Goal: Task Accomplishment & Management: Use online tool/utility

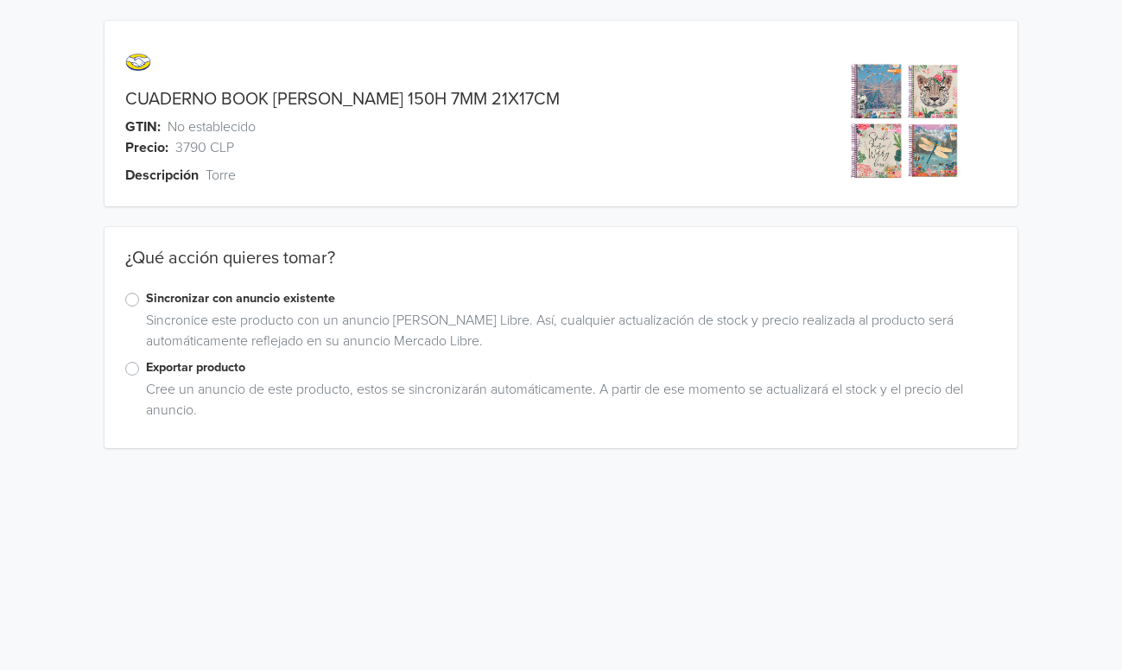
click at [146, 367] on label "Exportar producto" at bounding box center [571, 367] width 851 height 19
click at [0, 0] on input "Exportar producto" at bounding box center [0, 0] width 0 height 0
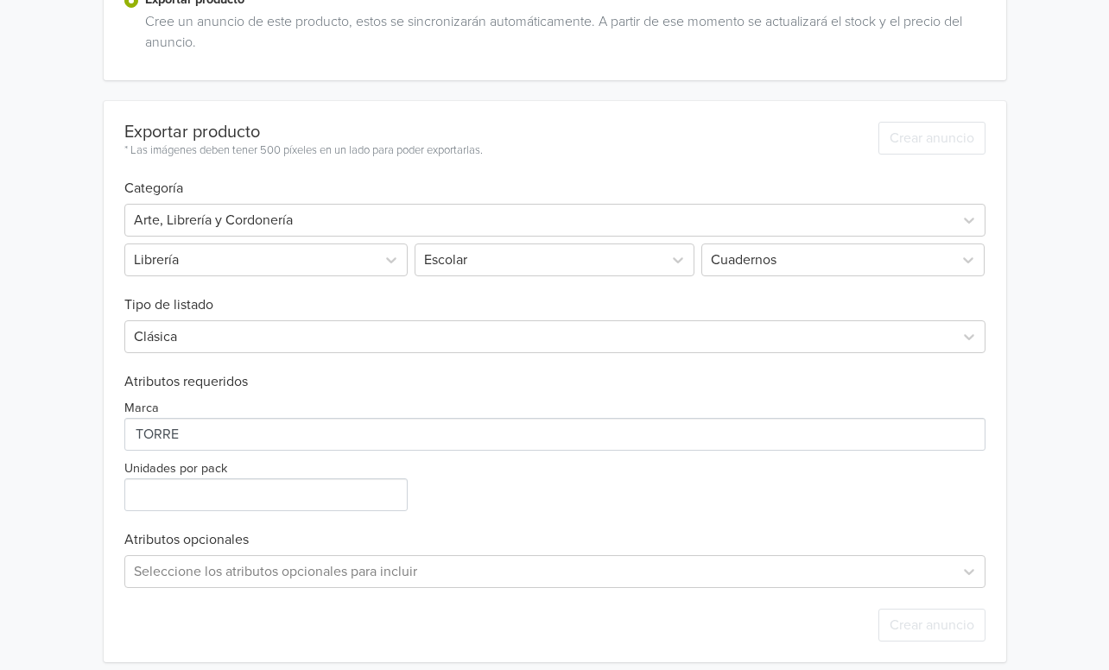
scroll to position [381, 0]
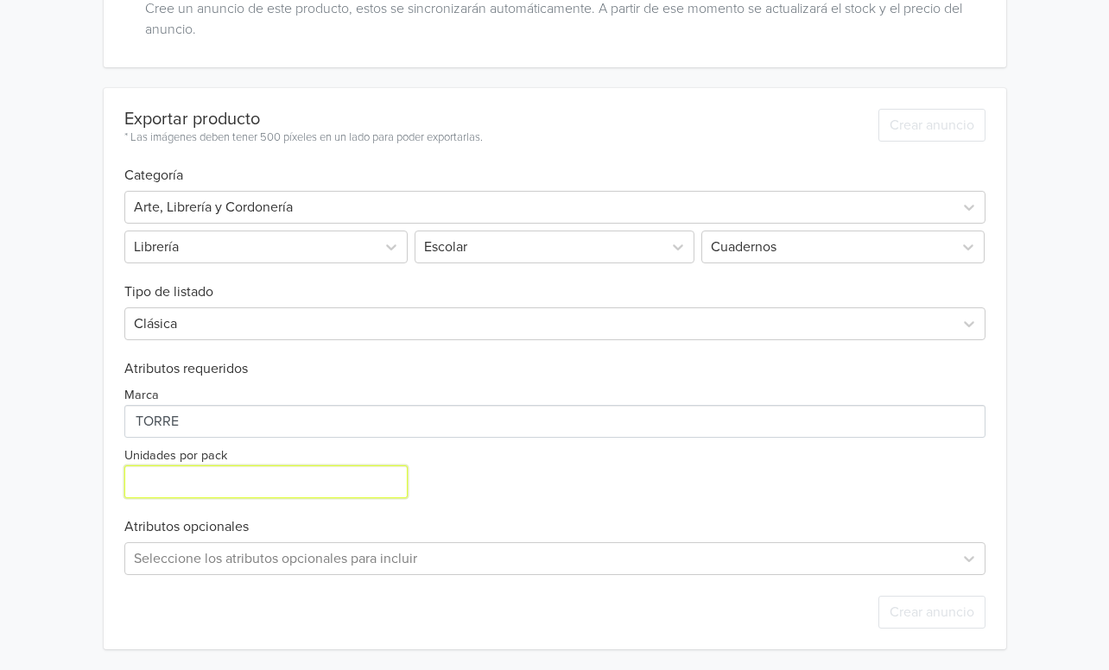
click at [231, 481] on input "Unidades por pack" at bounding box center [265, 481] width 283 height 33
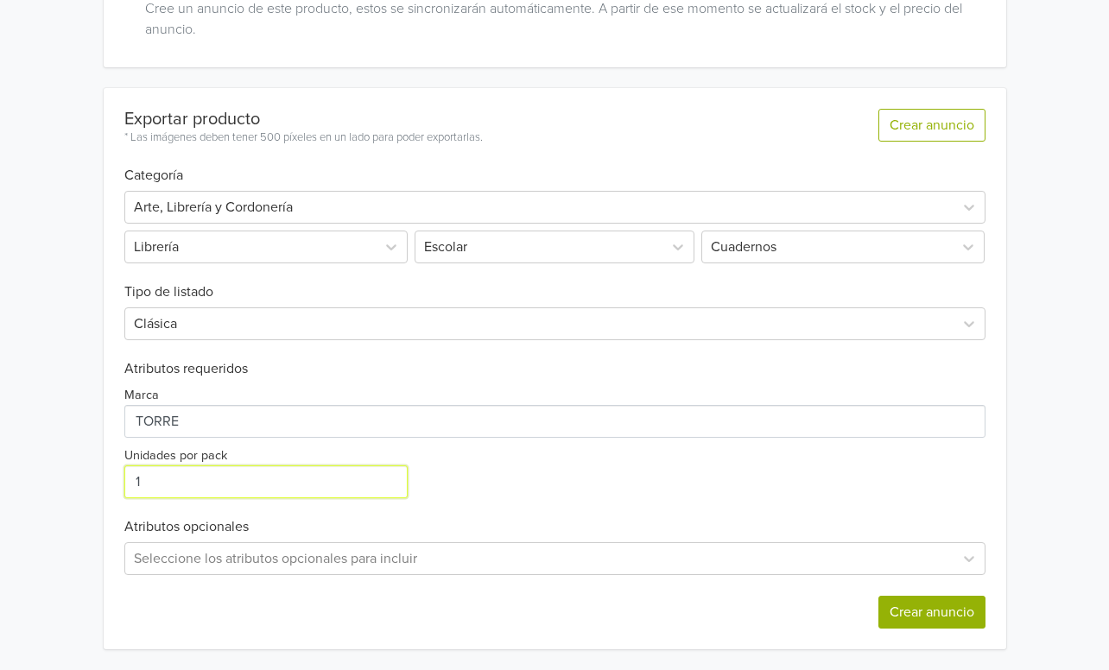
type input "1"
click at [951, 614] on button "Crear anuncio" at bounding box center [931, 612] width 107 height 33
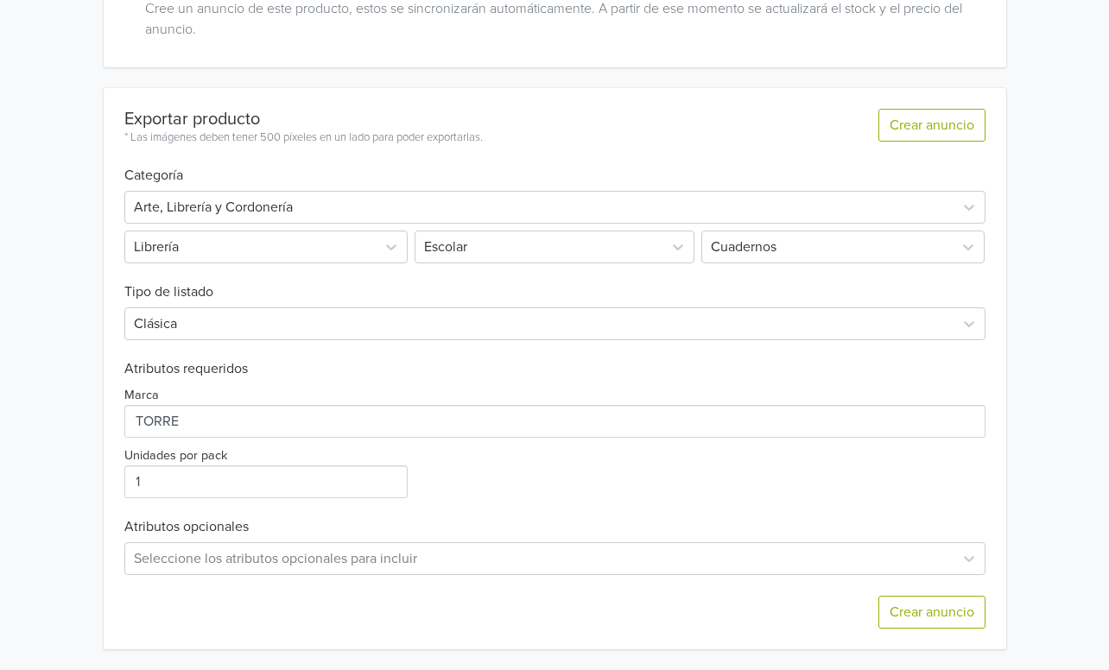
scroll to position [0, 0]
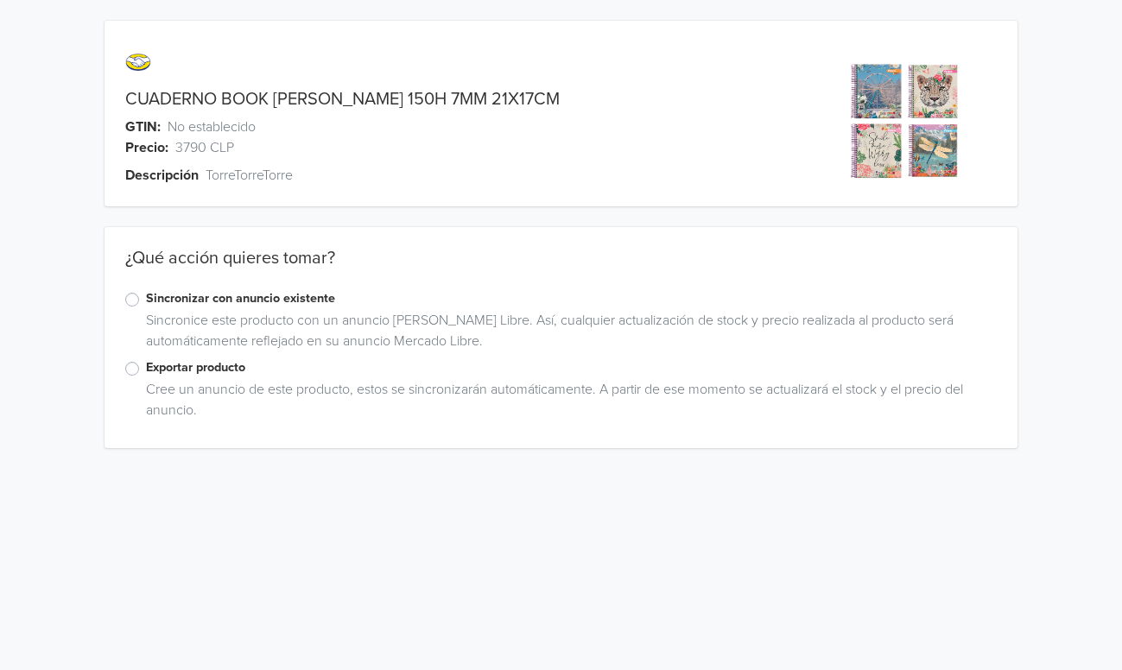
click at [146, 370] on label "Exportar producto" at bounding box center [571, 367] width 851 height 19
click at [0, 0] on input "Exportar producto" at bounding box center [0, 0] width 0 height 0
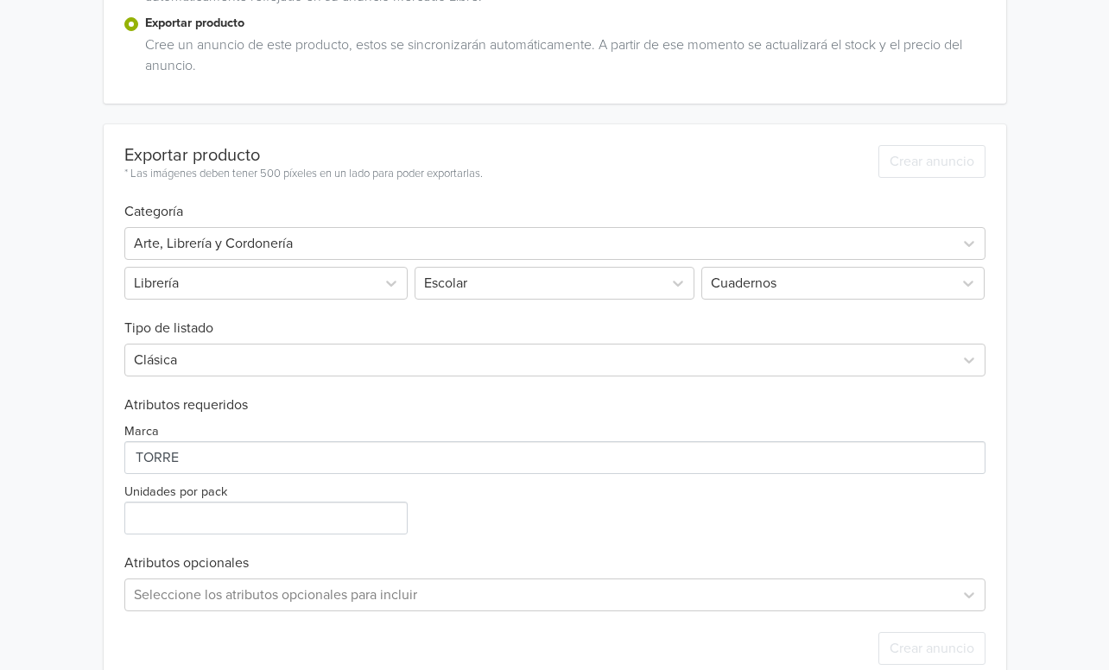
scroll to position [381, 0]
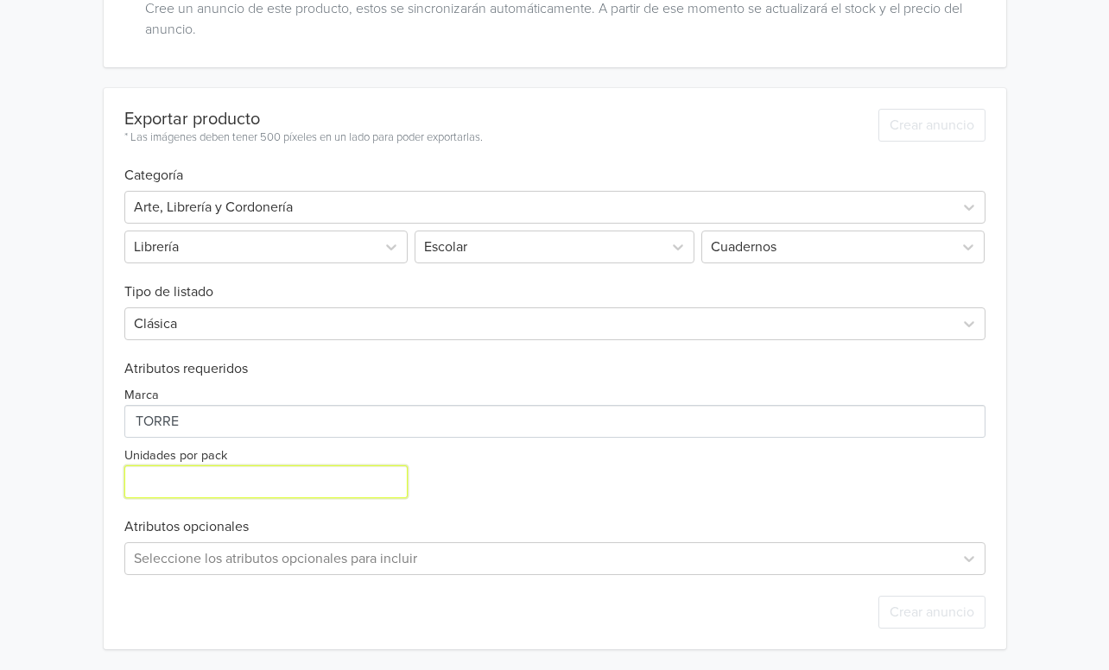
click at [191, 478] on input "Unidades por pack" at bounding box center [265, 481] width 283 height 33
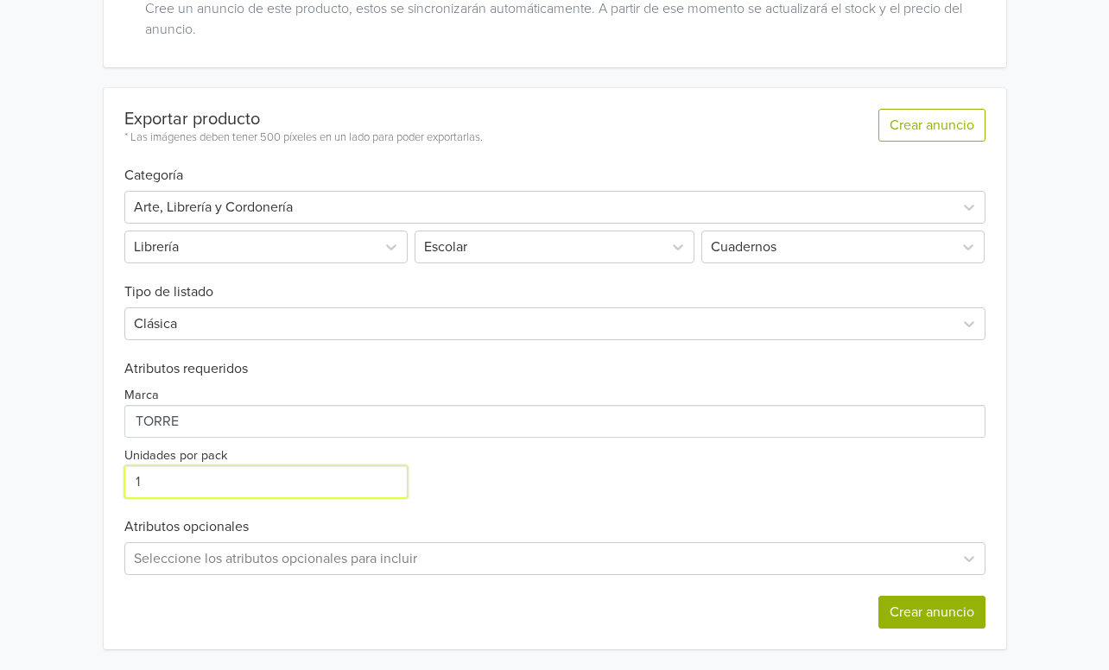
type input "1"
click at [921, 620] on button "Crear anuncio" at bounding box center [931, 612] width 107 height 33
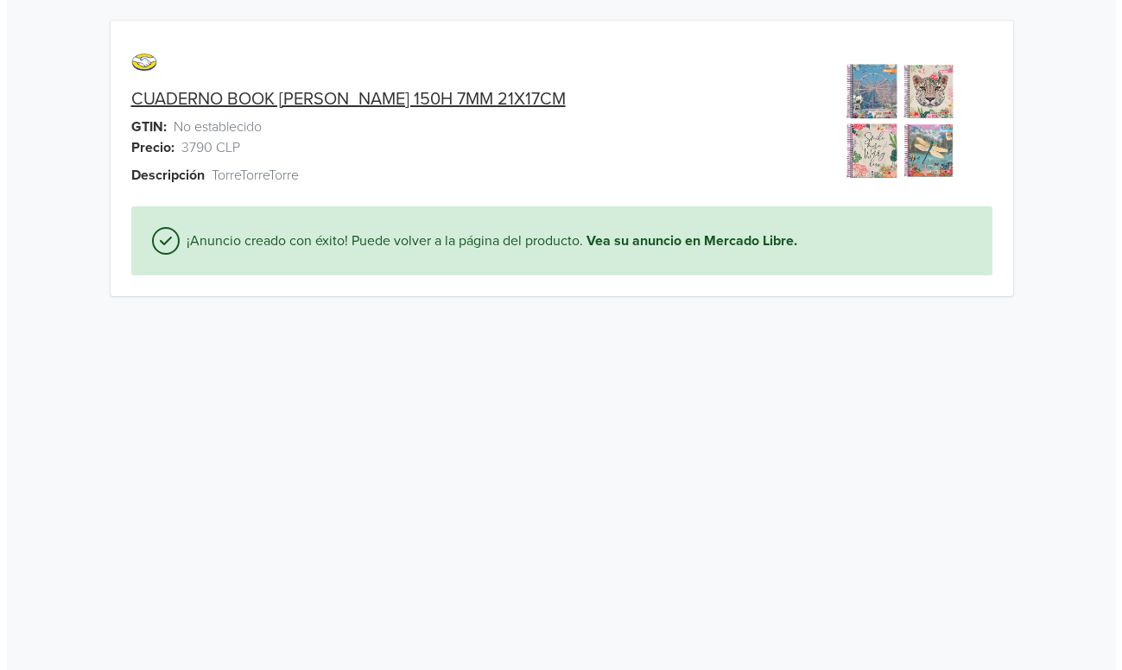
scroll to position [0, 0]
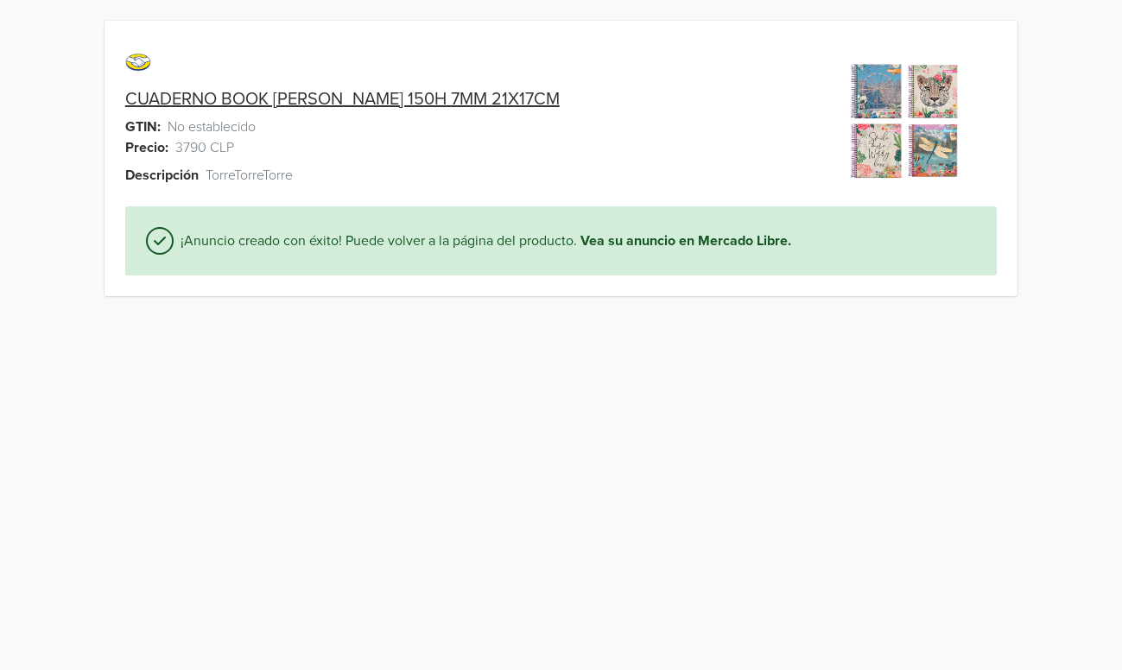
click at [260, 90] on link "CUADERNO BOOK TORRE GINGER 150H 7MM 21X17CM" at bounding box center [342, 99] width 434 height 21
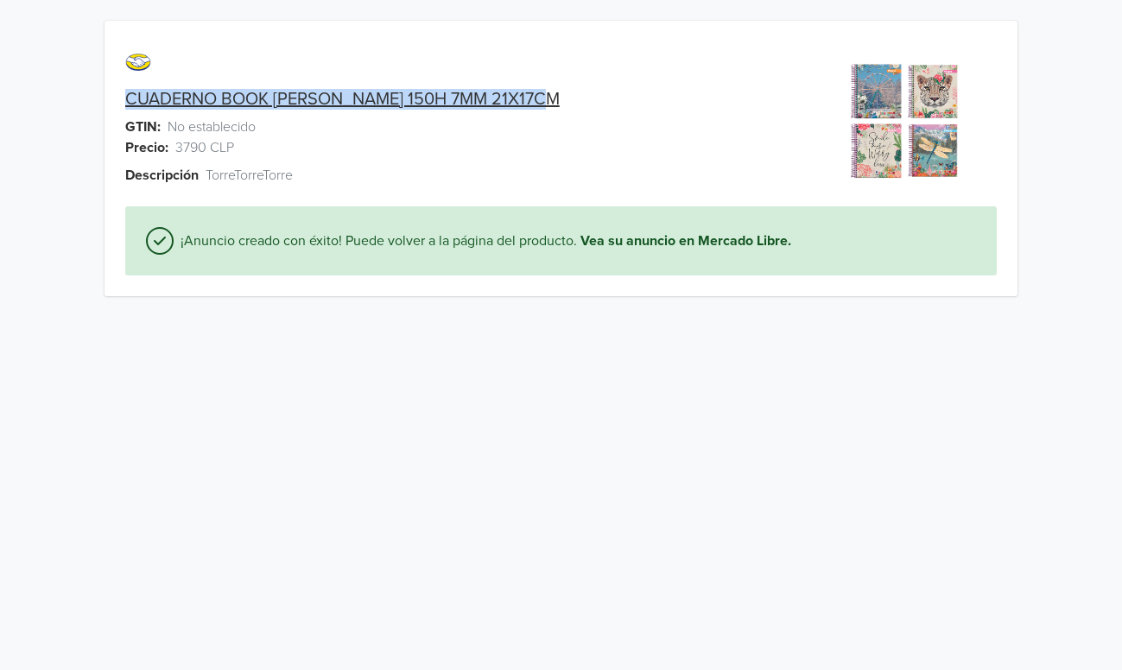
drag, startPoint x: 107, startPoint y: 94, endPoint x: 490, endPoint y: 94, distance: 383.4
click at [549, 94] on div "CUADERNO BOOK TORRE GINGER 150H 7MM 21X17CM" at bounding box center [446, 99] width 685 height 21
copy link "CUADERNO BOOK TORRE GINGER 150H 7MM 21X17CM"
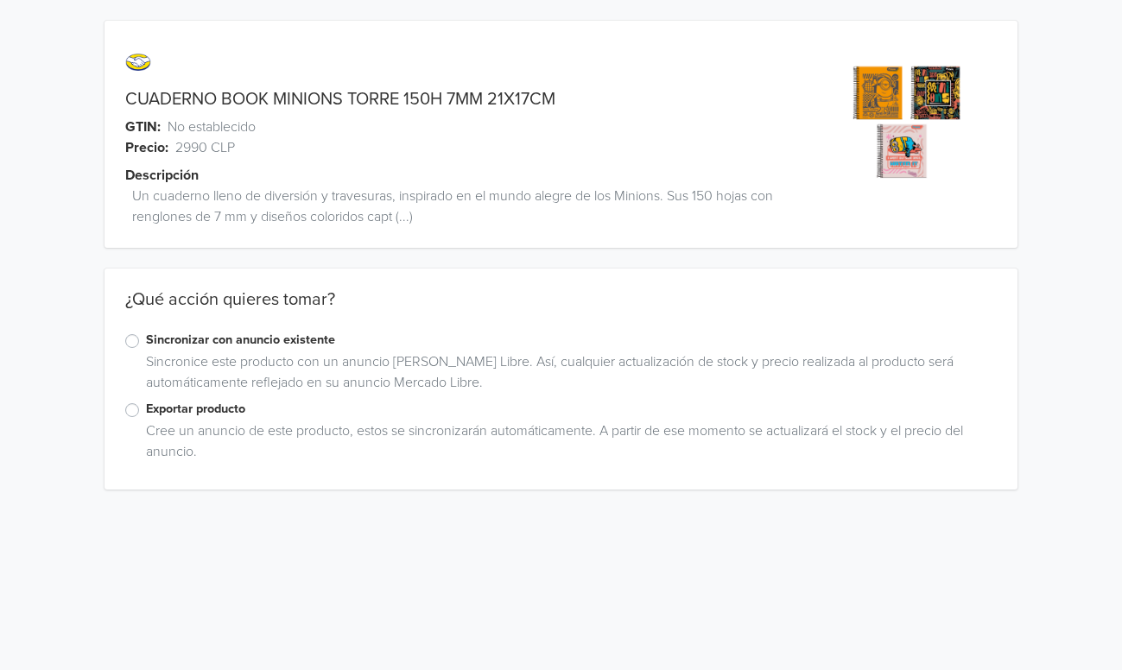
click at [146, 411] on label "Exportar producto" at bounding box center [571, 409] width 851 height 19
click at [0, 0] on input "Exportar producto" at bounding box center [0, 0] width 0 height 0
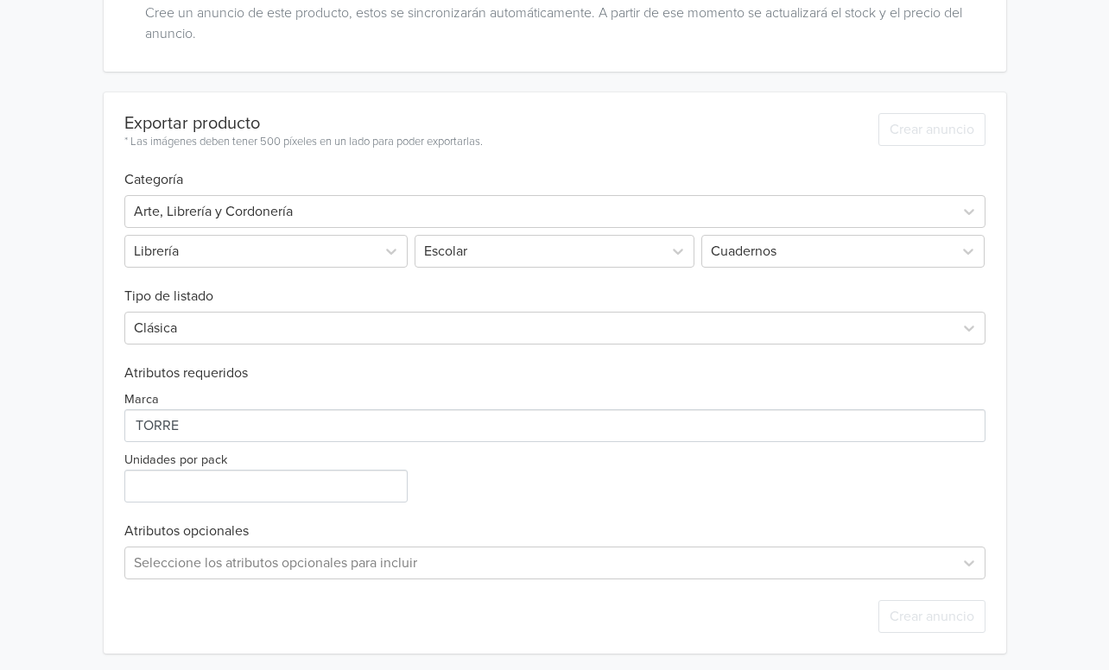
scroll to position [422, 0]
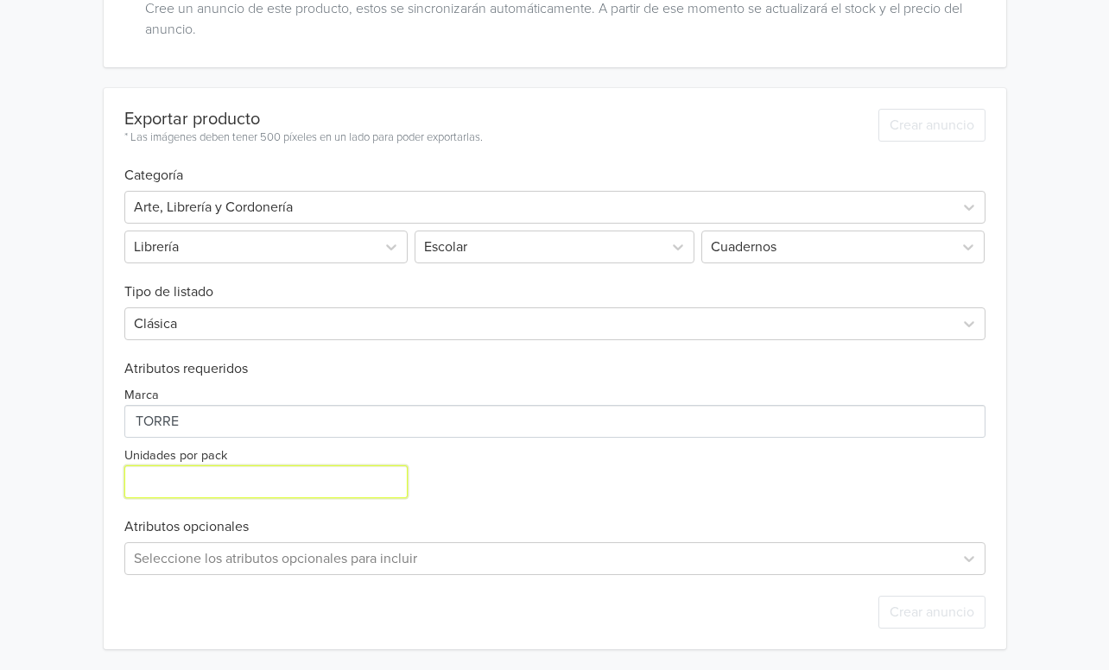
click at [208, 478] on input "Unidades por pack" at bounding box center [265, 481] width 283 height 33
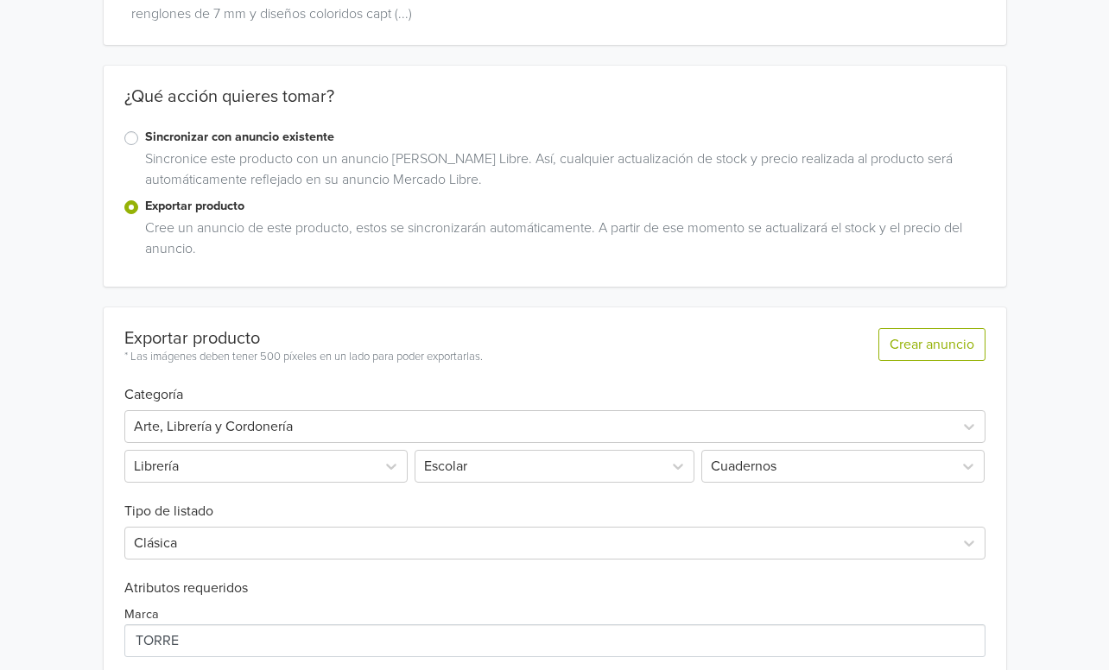
scroll to position [285, 0]
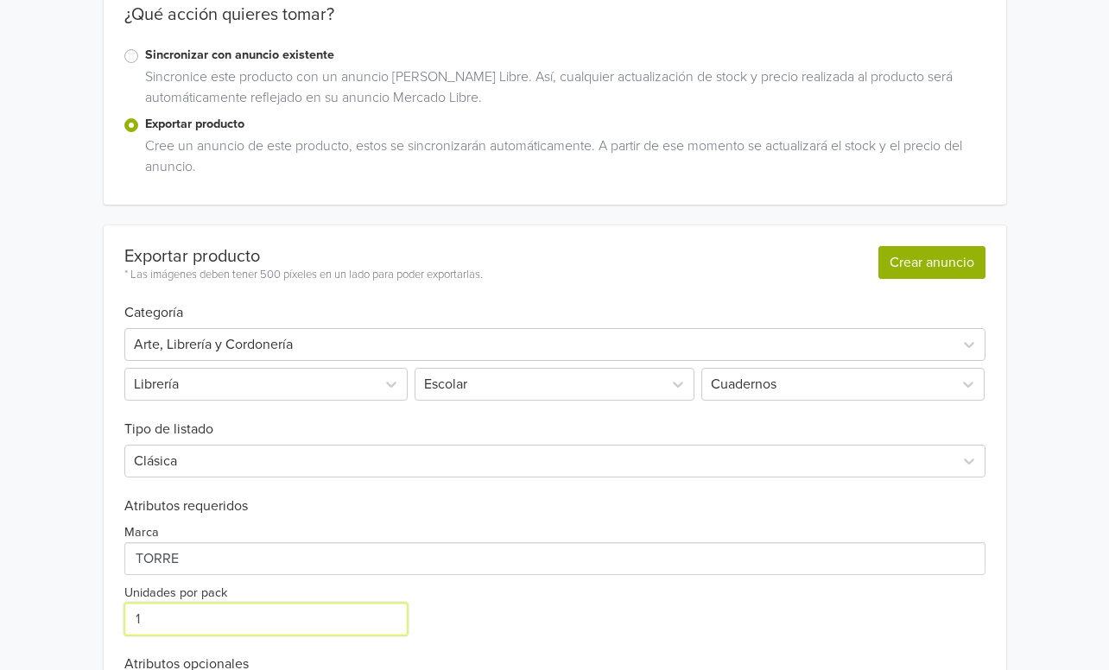
type input "1"
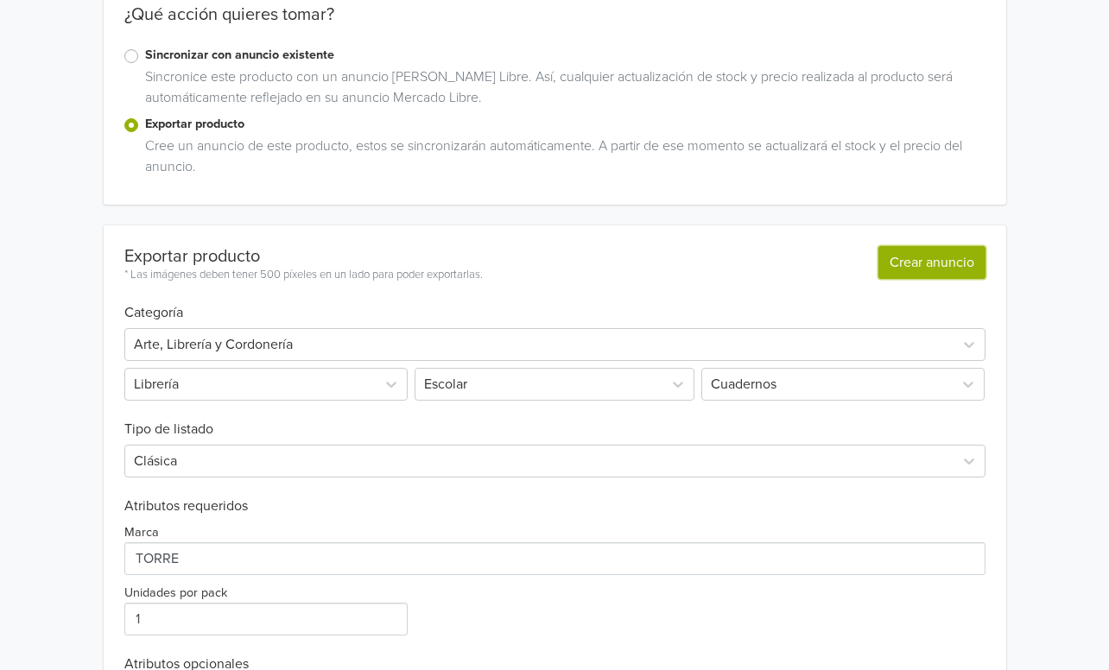
click at [931, 272] on button "Crear anuncio" at bounding box center [931, 262] width 107 height 33
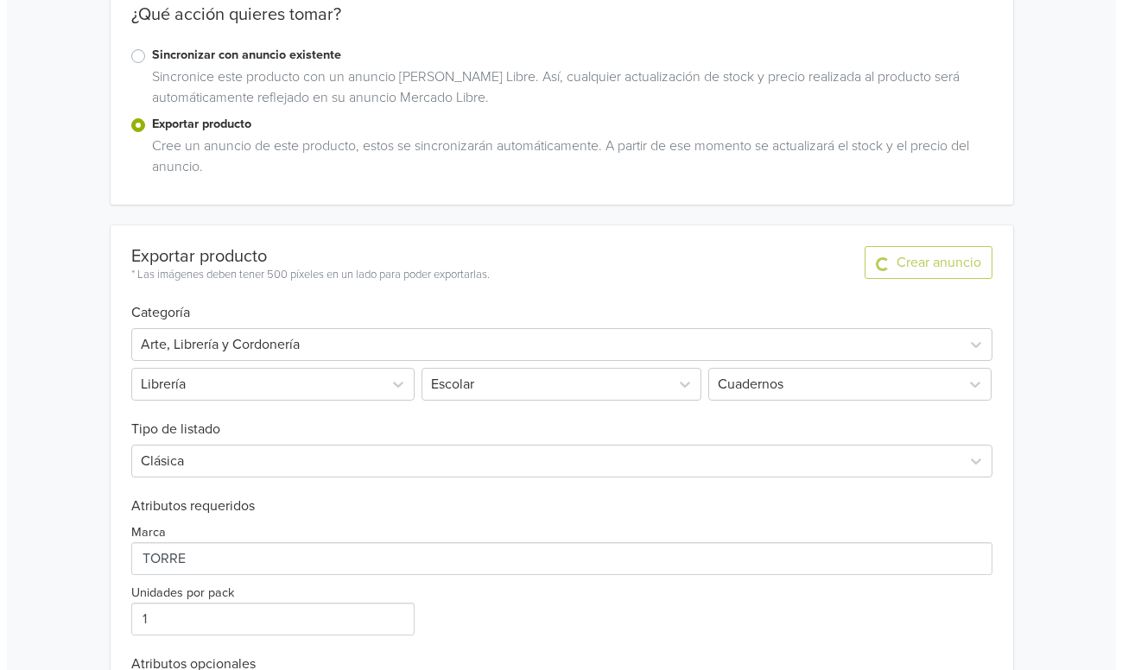
scroll to position [0, 0]
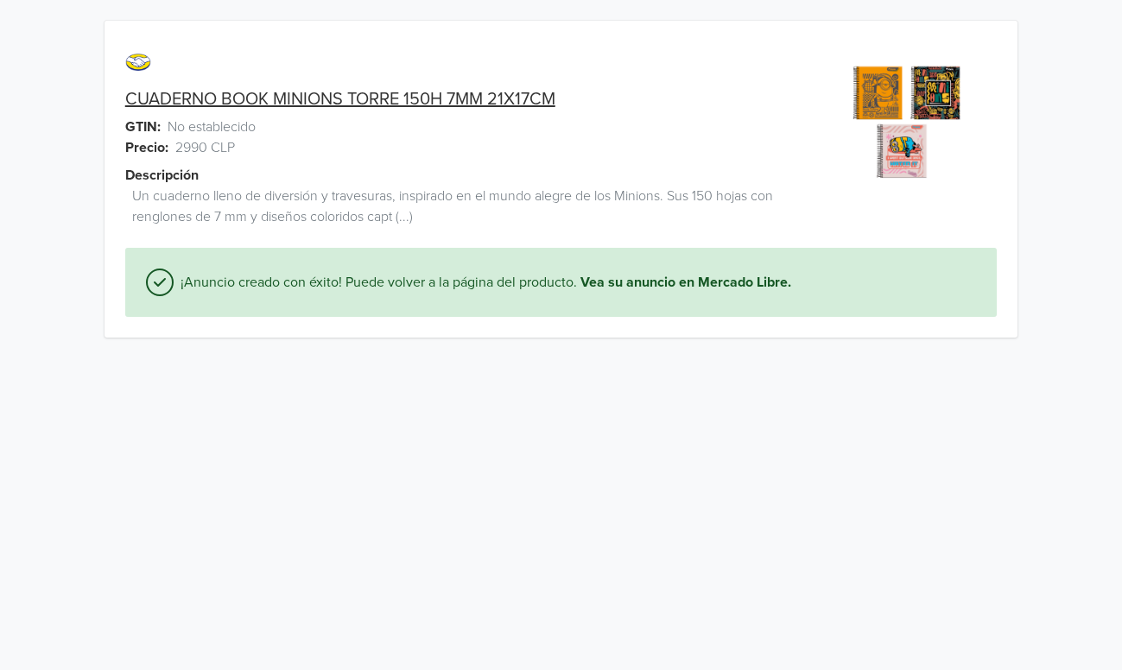
click at [263, 94] on link "CUADERNO BOOK MINIONS TORRE 150H 7MM 21X17CM" at bounding box center [340, 99] width 430 height 21
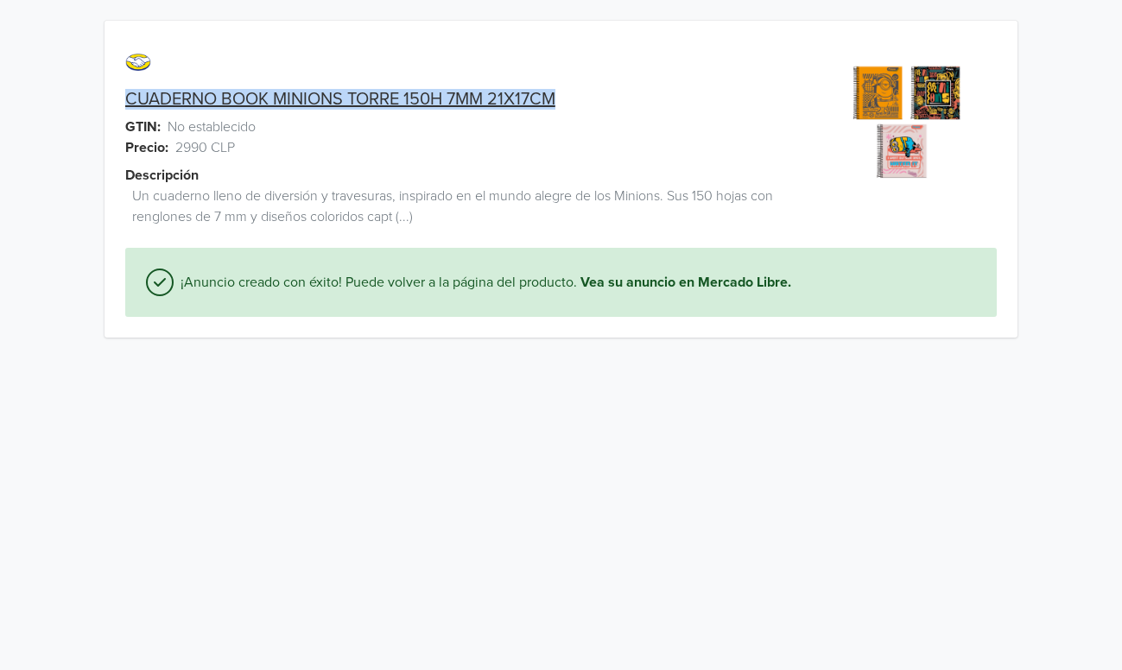
drag, startPoint x: 115, startPoint y: 101, endPoint x: 395, endPoint y: 92, distance: 279.9
click at [593, 89] on div "CUADERNO BOOK MINIONS TORRE 150H 7MM 21X17CM" at bounding box center [446, 99] width 685 height 21
copy link "CUADERNO BOOK MINIONS TORRE 150H 7MM 21X17CM"
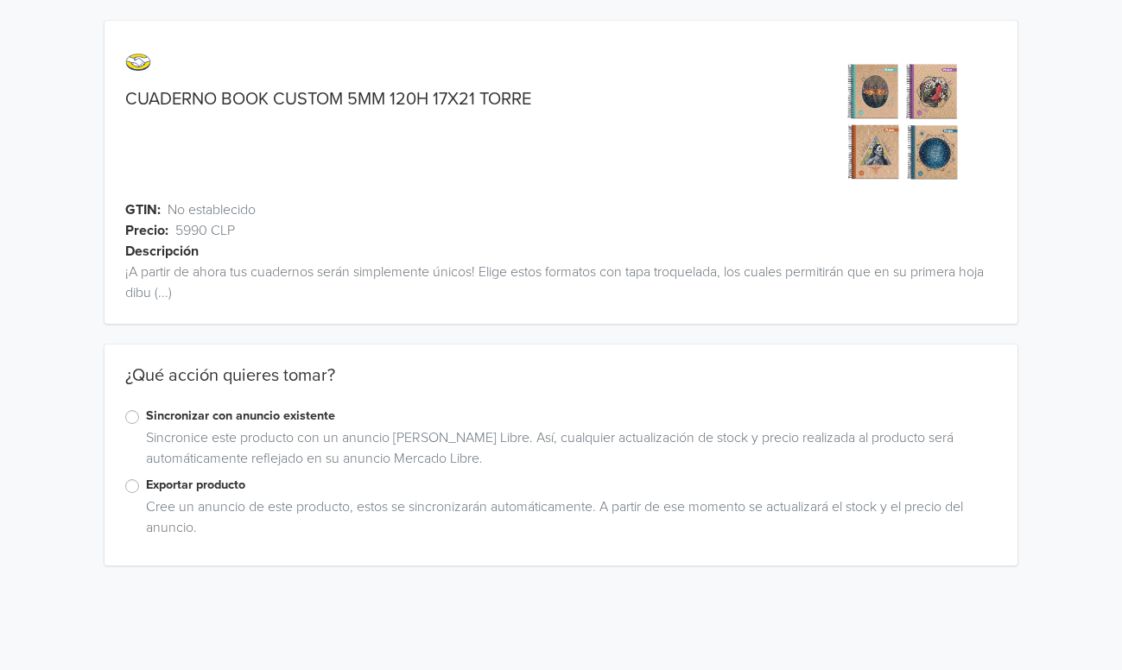
click at [146, 490] on label "Exportar producto" at bounding box center [571, 485] width 851 height 19
click at [0, 0] on input "Exportar producto" at bounding box center [0, 0] width 0 height 0
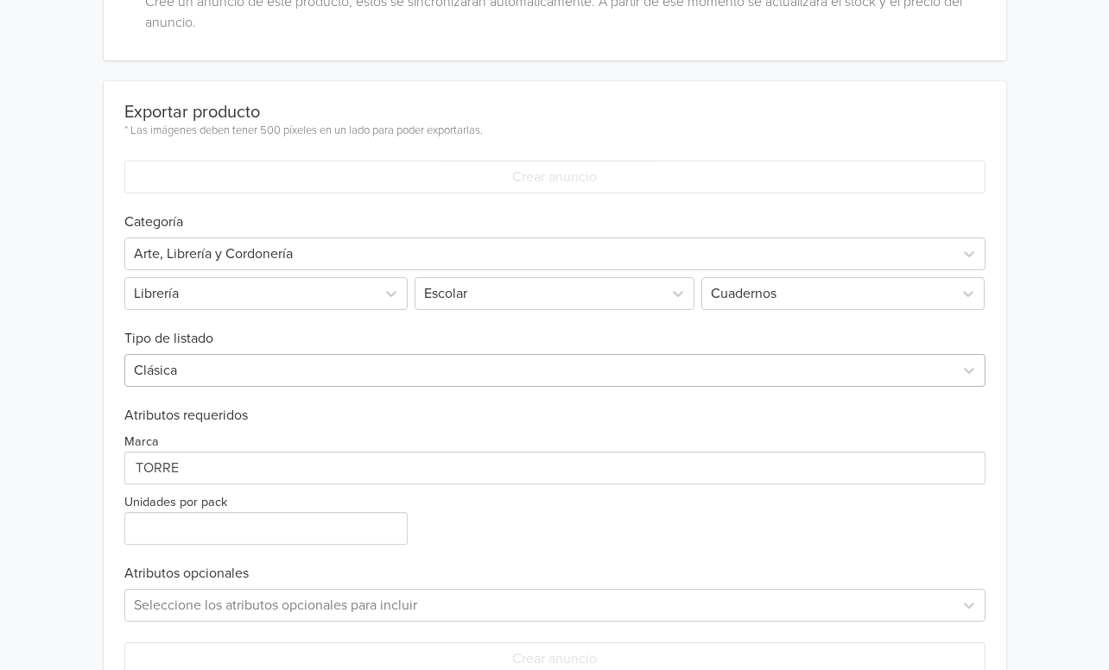
scroll to position [552, 0]
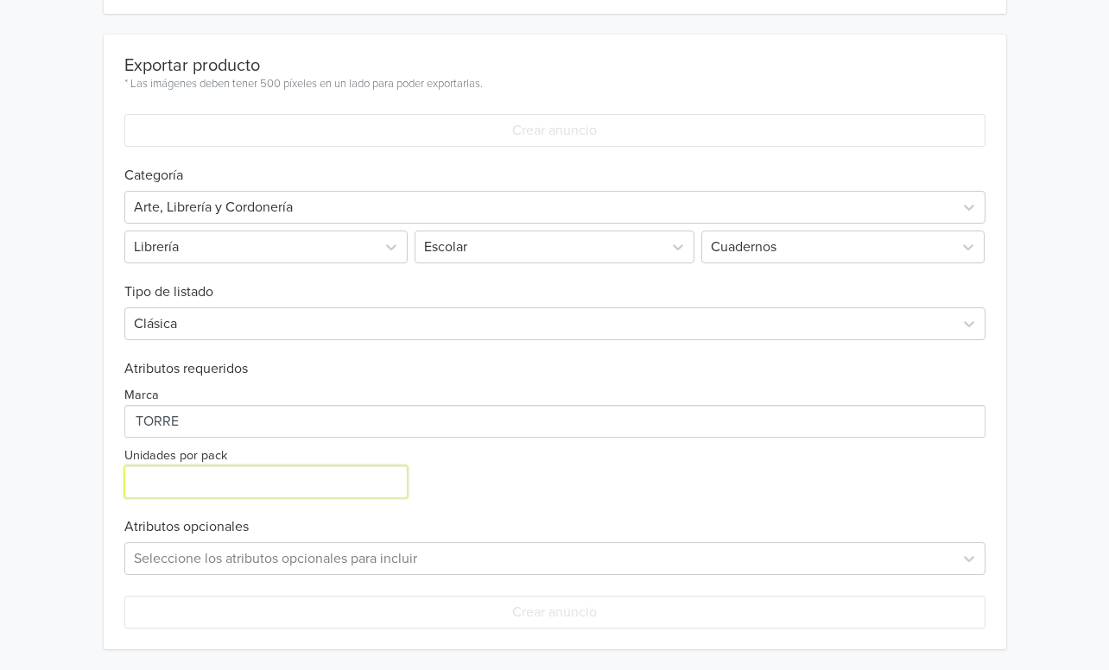
click at [218, 490] on input "Unidades por pack" at bounding box center [265, 481] width 283 height 33
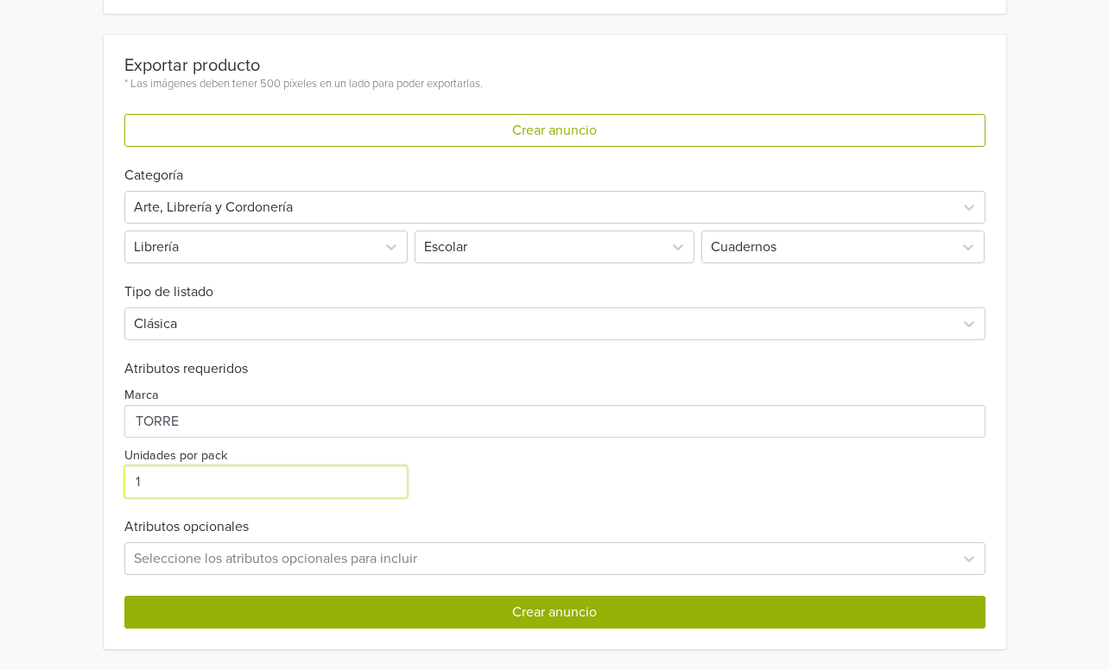
type input "1"
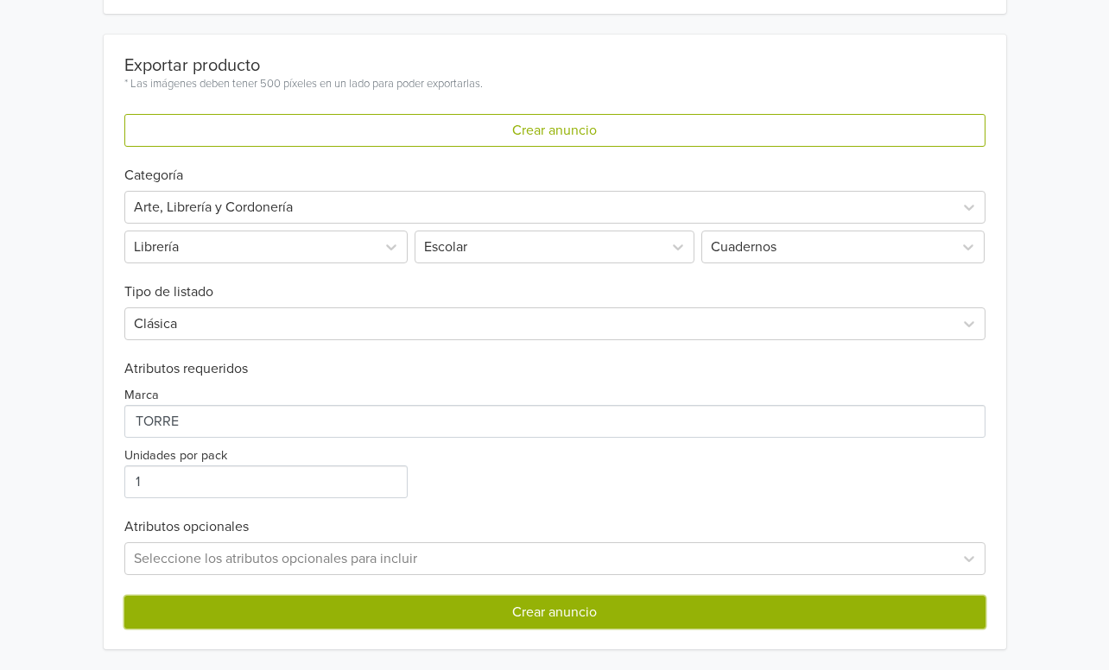
click at [526, 614] on button "Crear anuncio" at bounding box center [554, 612] width 861 height 33
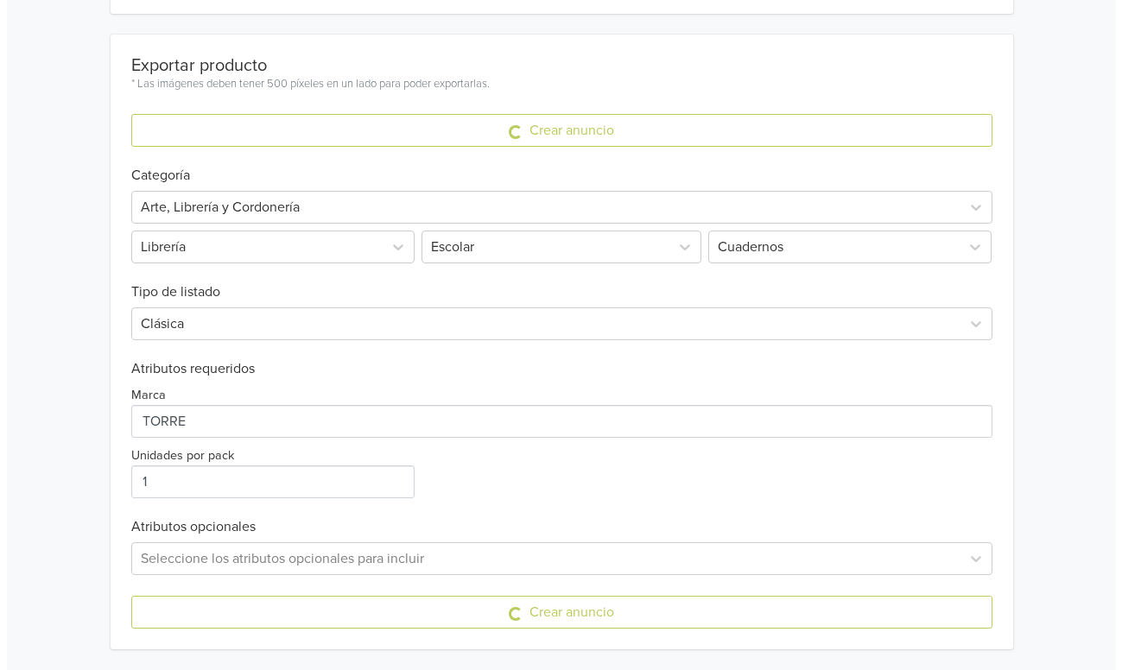
scroll to position [0, 0]
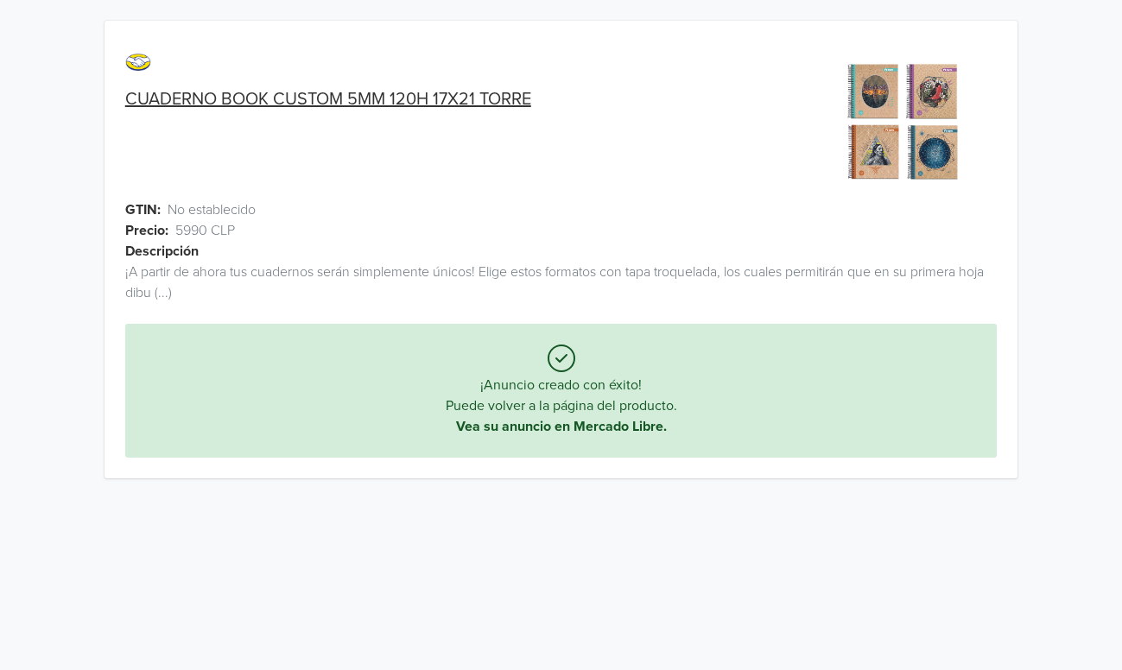
click at [358, 102] on link "CUADERNO BOOK CUSTOM 5MM 120H 17X21 TORRE" at bounding box center [328, 99] width 406 height 21
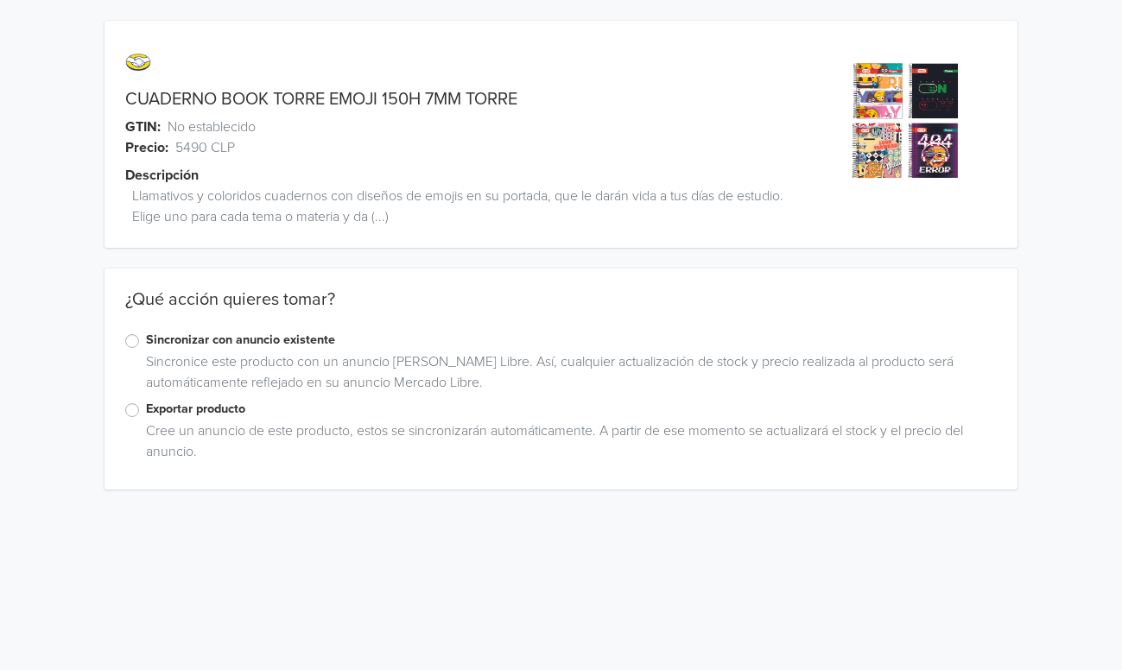
click at [146, 407] on label "Exportar producto" at bounding box center [571, 409] width 851 height 19
click at [0, 0] on input "Exportar producto" at bounding box center [0, 0] width 0 height 0
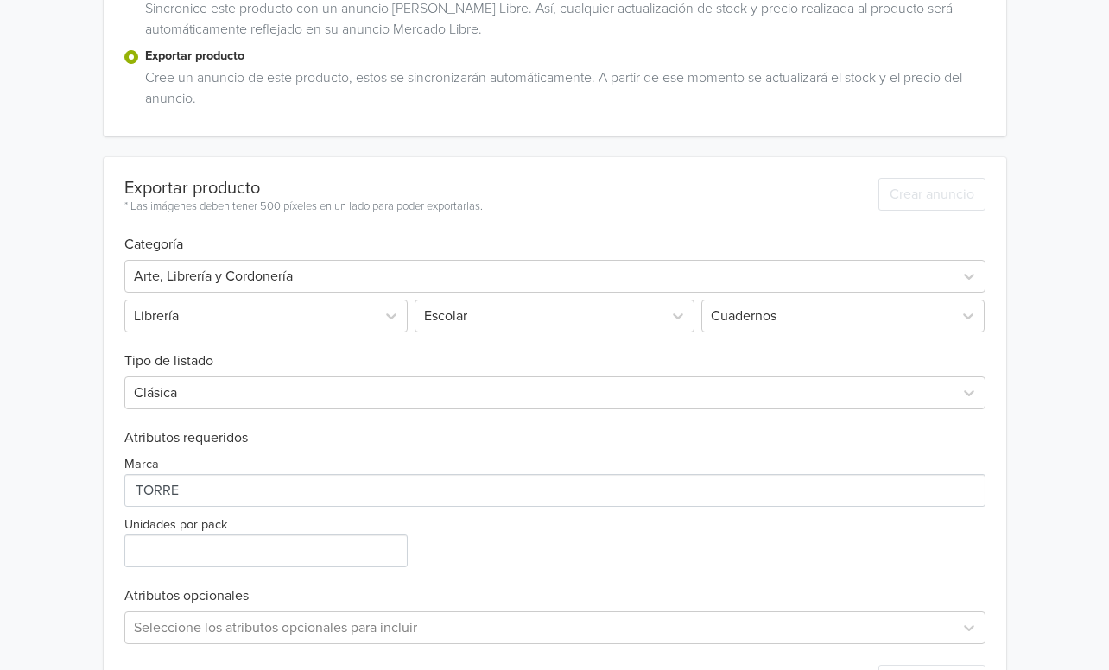
scroll to position [422, 0]
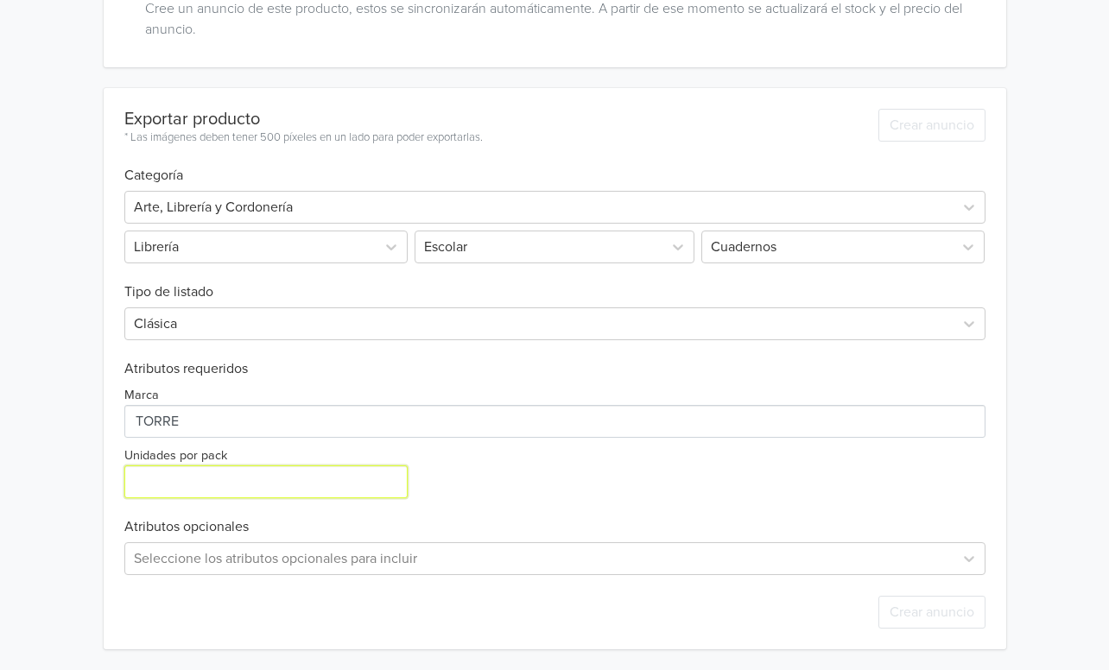
click at [281, 485] on input "Unidades por pack" at bounding box center [265, 481] width 283 height 33
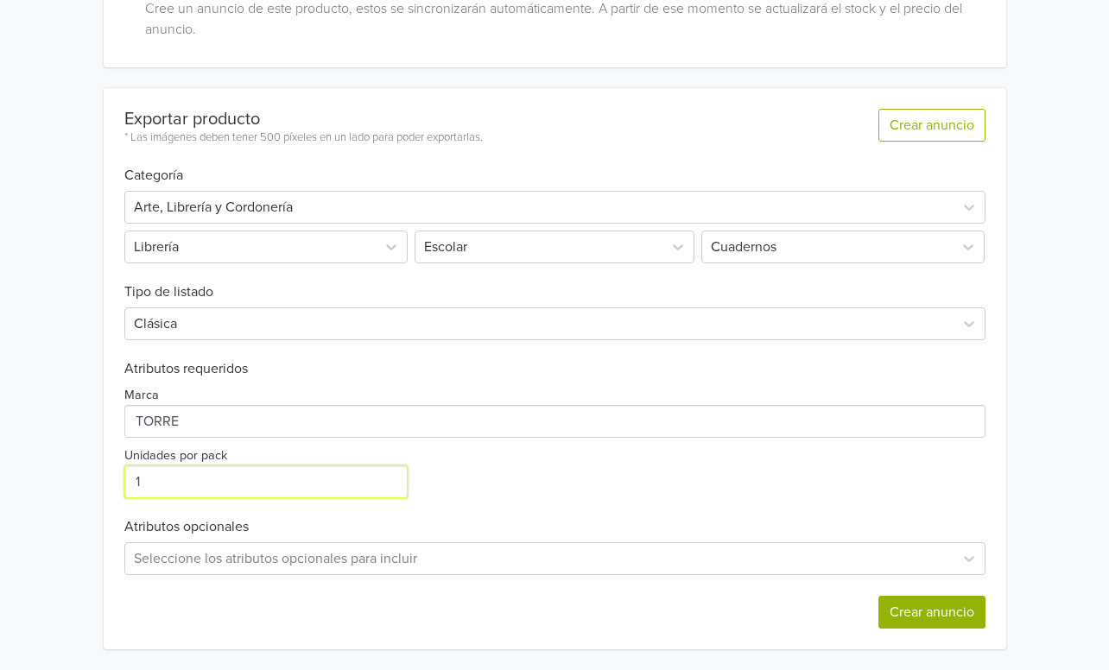
type input "1"
click at [895, 596] on button "Crear anuncio" at bounding box center [931, 612] width 107 height 33
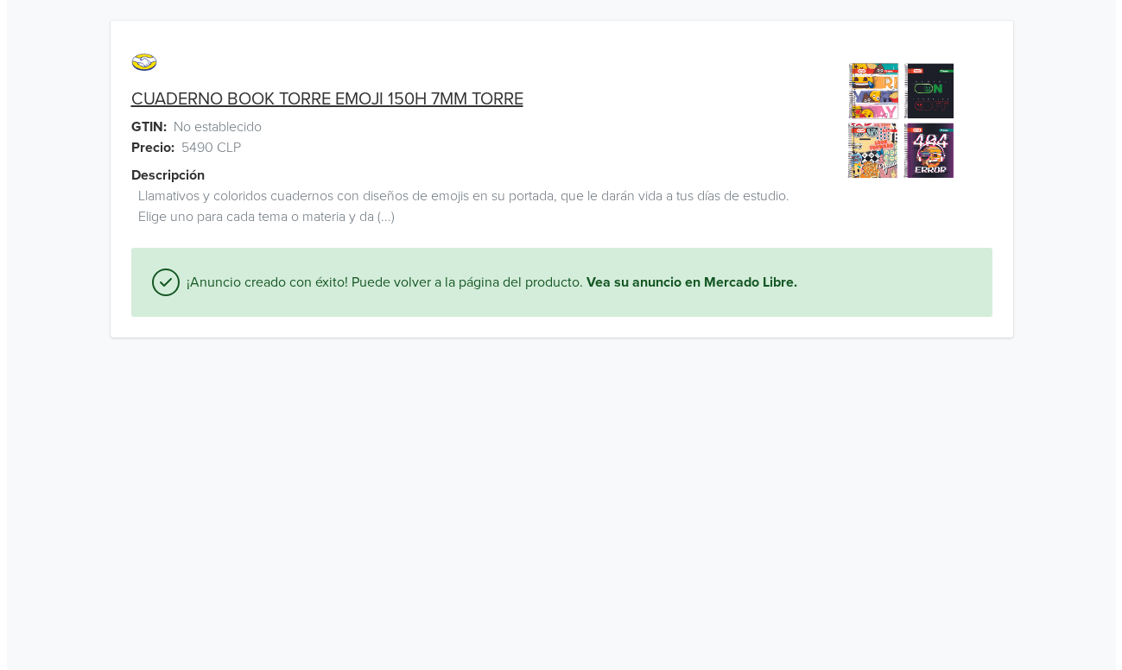
scroll to position [0, 0]
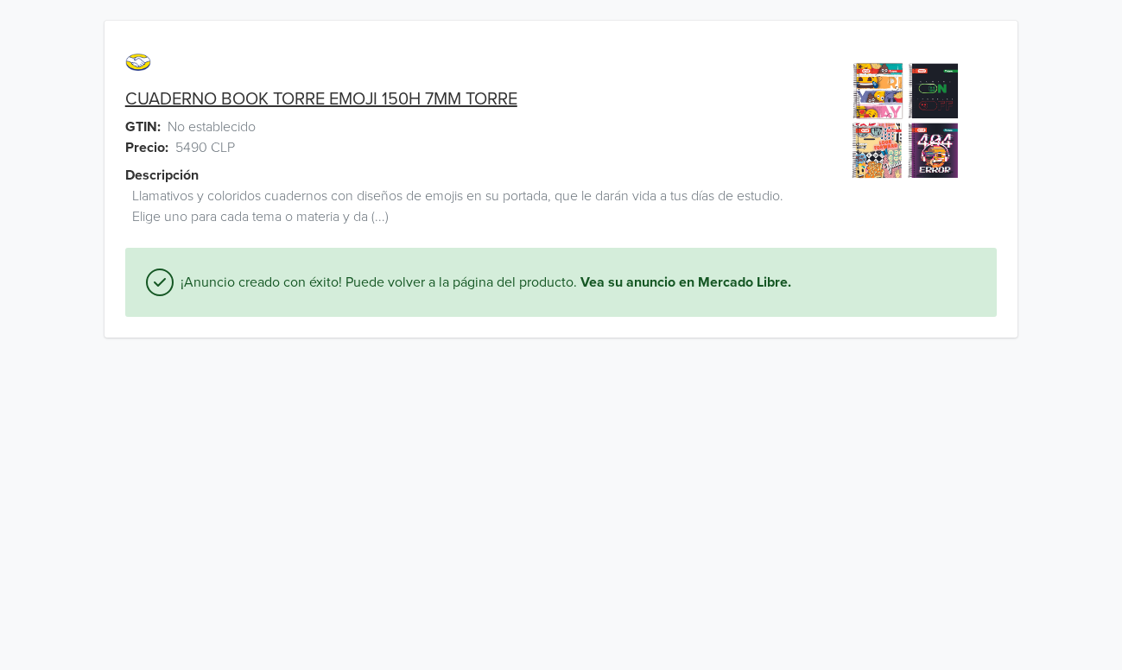
click at [308, 104] on link "CUADERNO BOOK TORRE EMOJI 150H 7MM TORRE" at bounding box center [321, 99] width 392 height 21
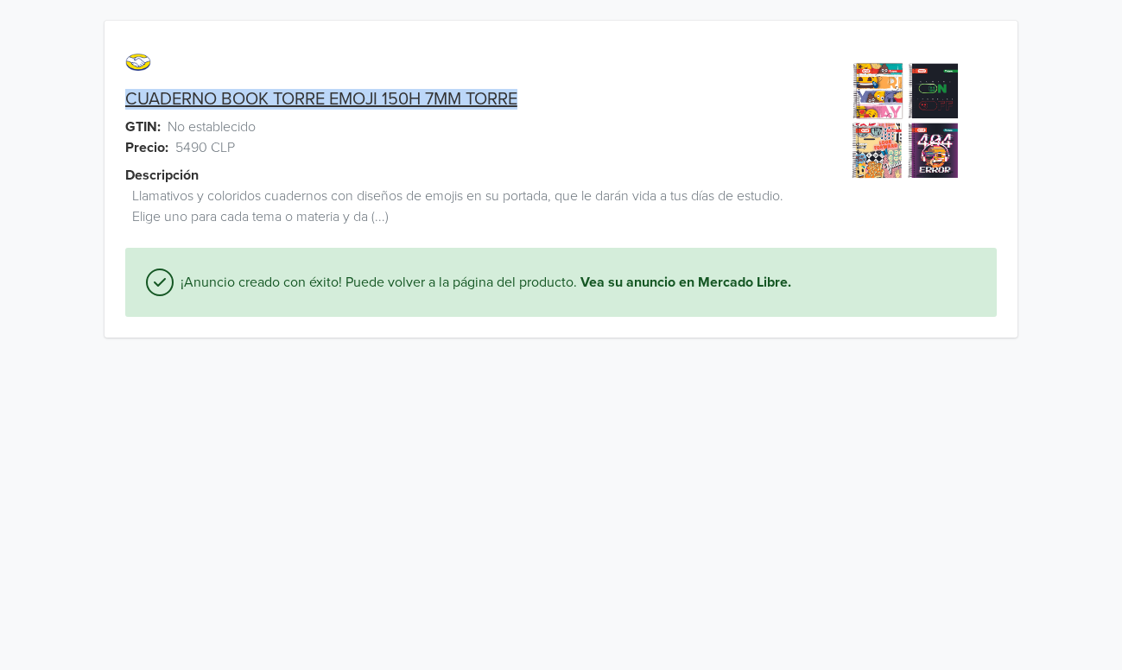
drag, startPoint x: 113, startPoint y: 93, endPoint x: 453, endPoint y: 104, distance: 340.3
click at [531, 101] on div "CUADERNO BOOK TORRE EMOJI 150H 7MM TORRE" at bounding box center [446, 99] width 685 height 21
copy link "CUADERNO BOOK TORRE EMOJI 150H 7MM TORRE"
